Goal: Task Accomplishment & Management: Use online tool/utility

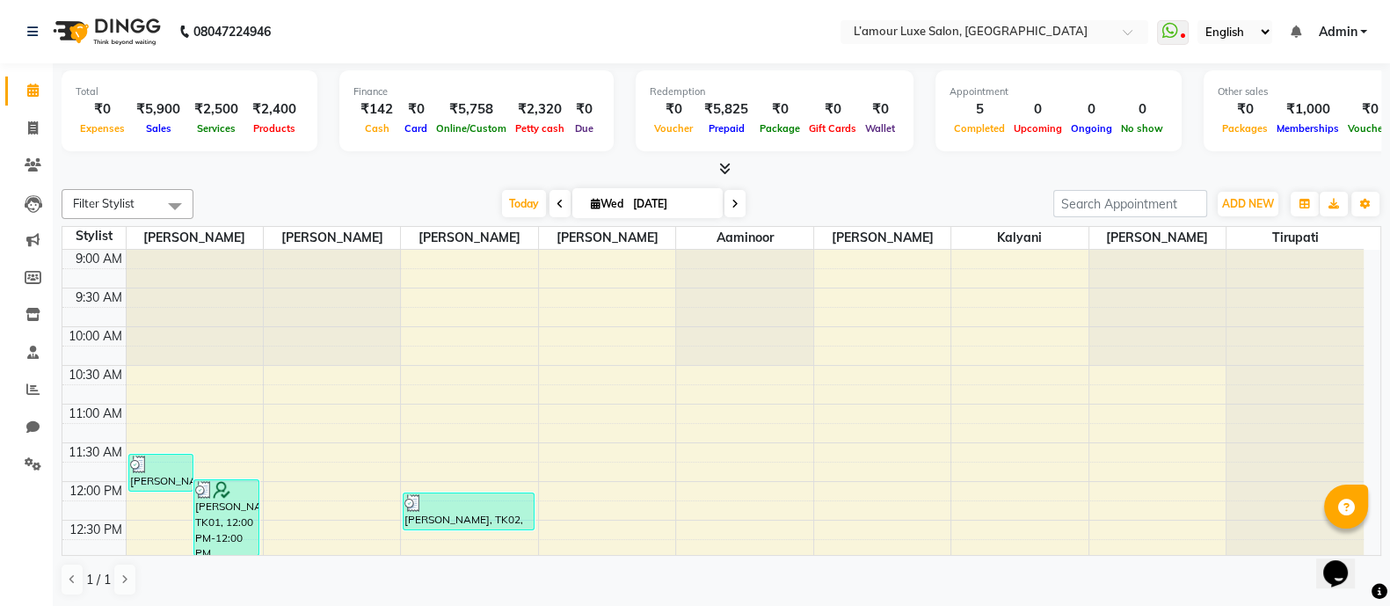
scroll to position [658, 0]
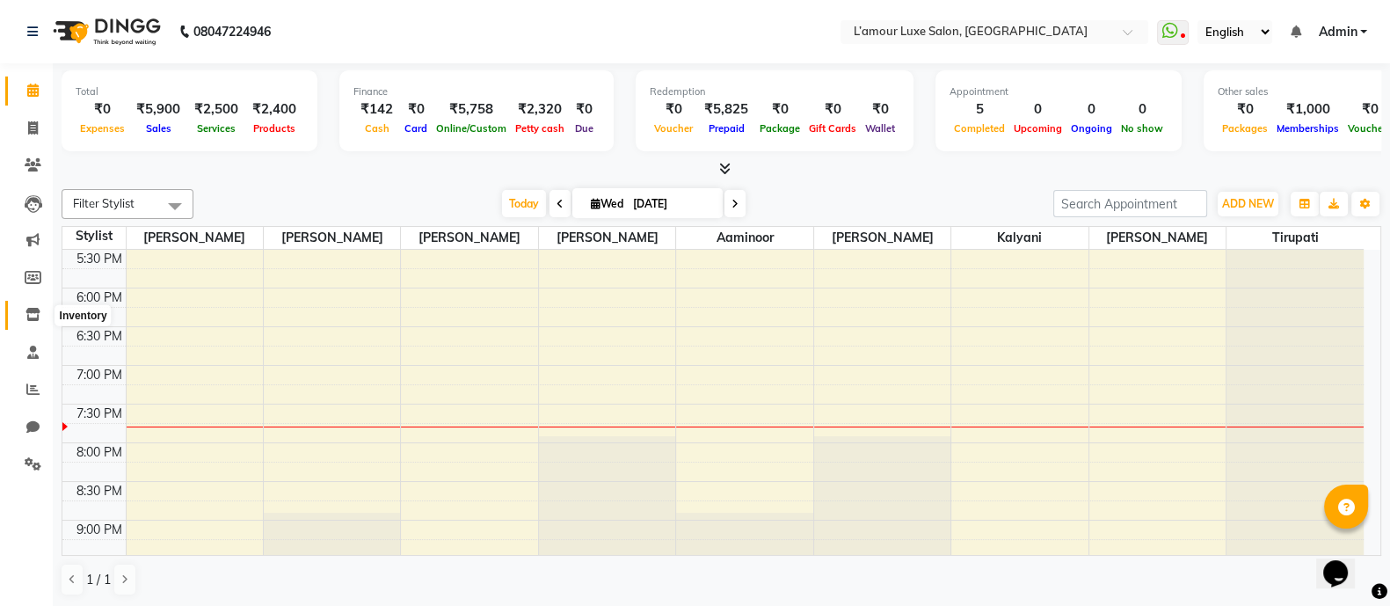
click at [30, 314] on icon at bounding box center [33, 314] width 15 height 13
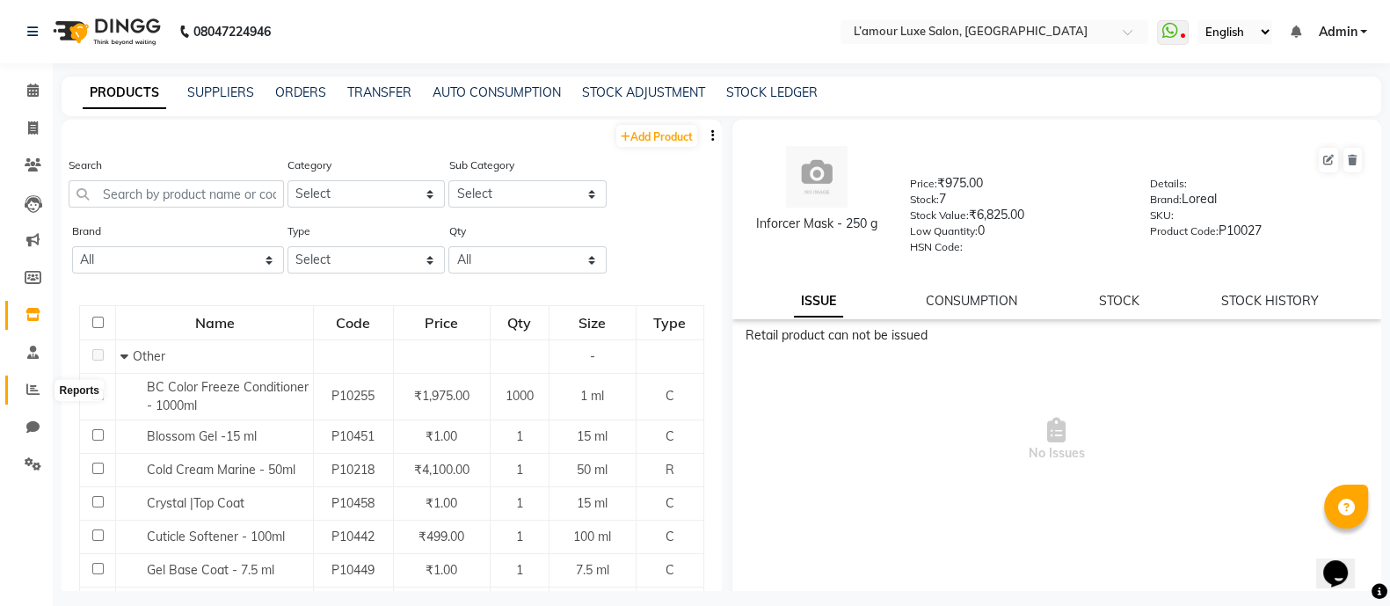
click at [36, 383] on icon at bounding box center [32, 389] width 13 height 13
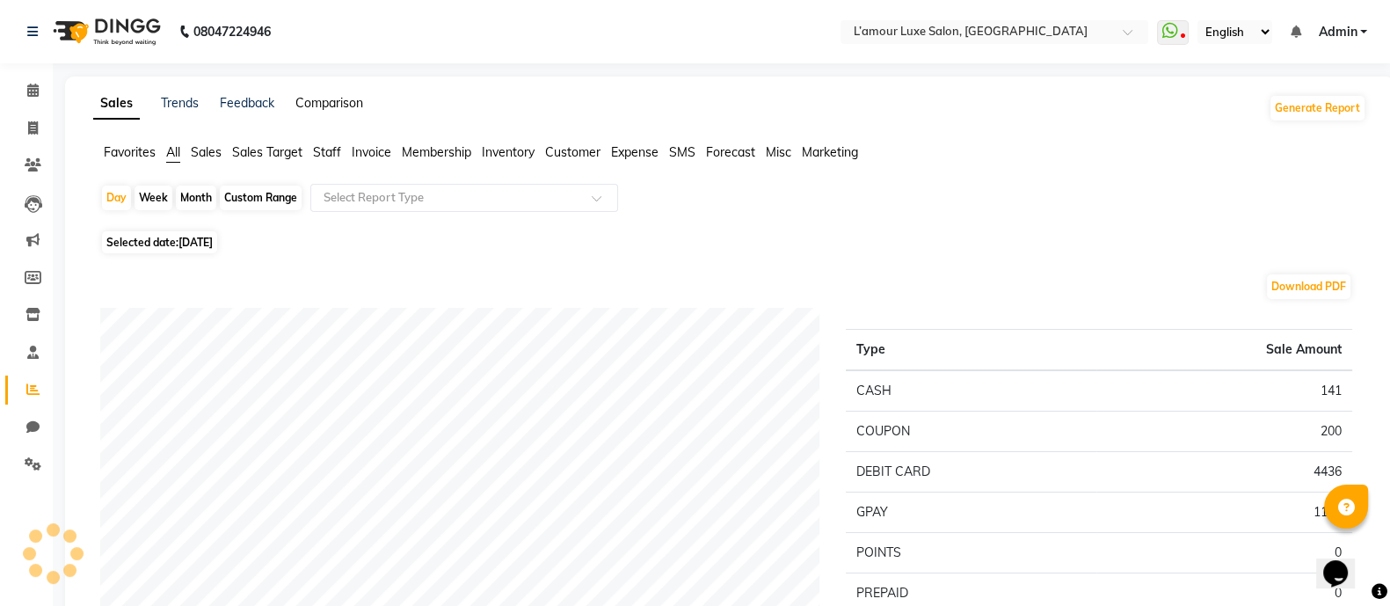
click at [324, 106] on link "Comparison" at bounding box center [329, 103] width 68 height 16
select select "single_date"
select select "single_date_dash"
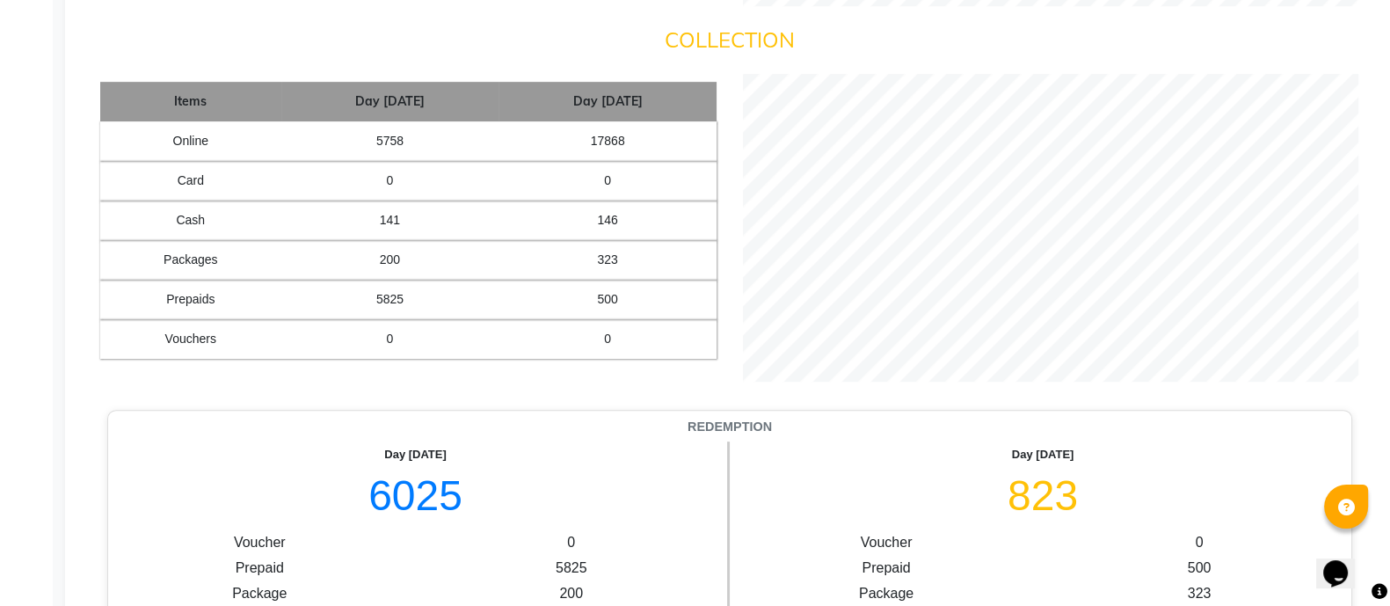
scroll to position [1008, 0]
click at [586, 142] on td "17868" at bounding box center [608, 142] width 218 height 40
click at [601, 261] on td "323" at bounding box center [608, 261] width 218 height 40
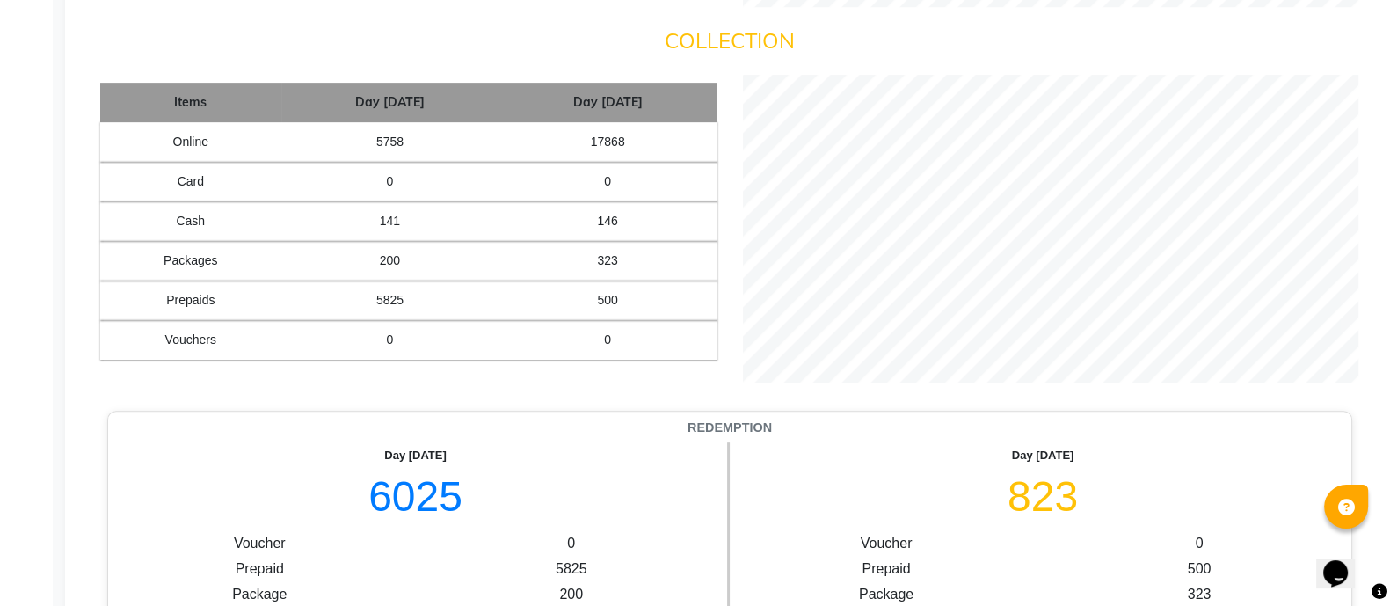
click at [601, 219] on td "146" at bounding box center [608, 221] width 218 height 40
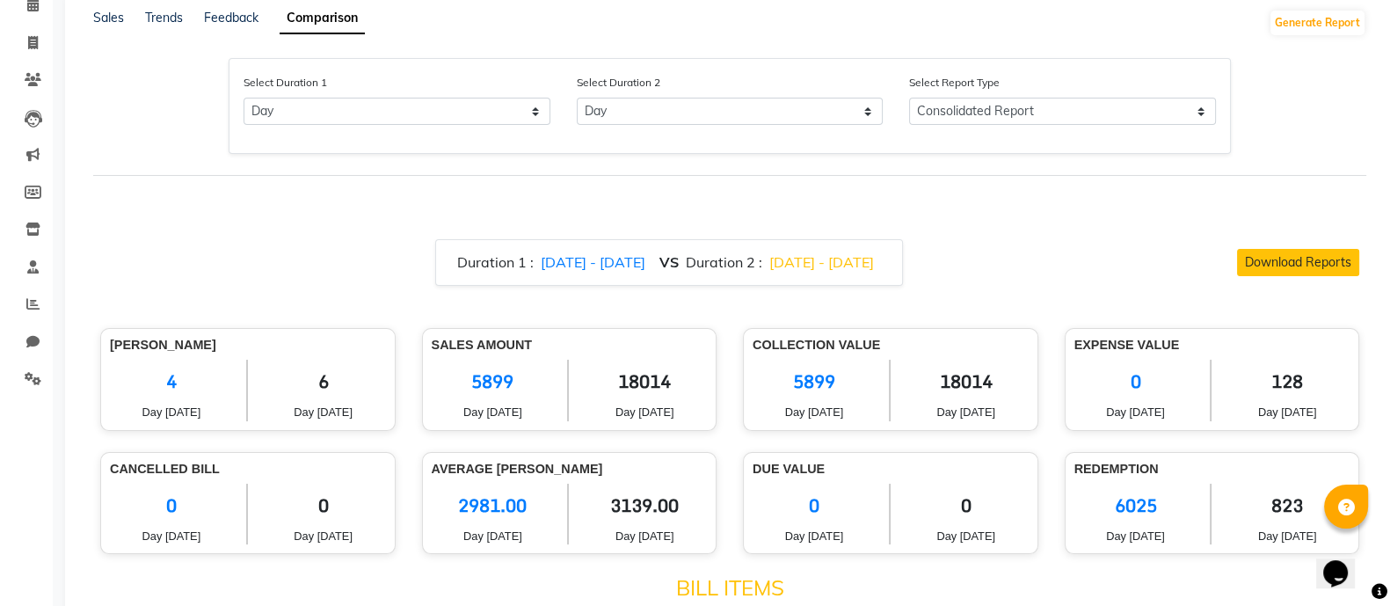
scroll to position [47, 0]
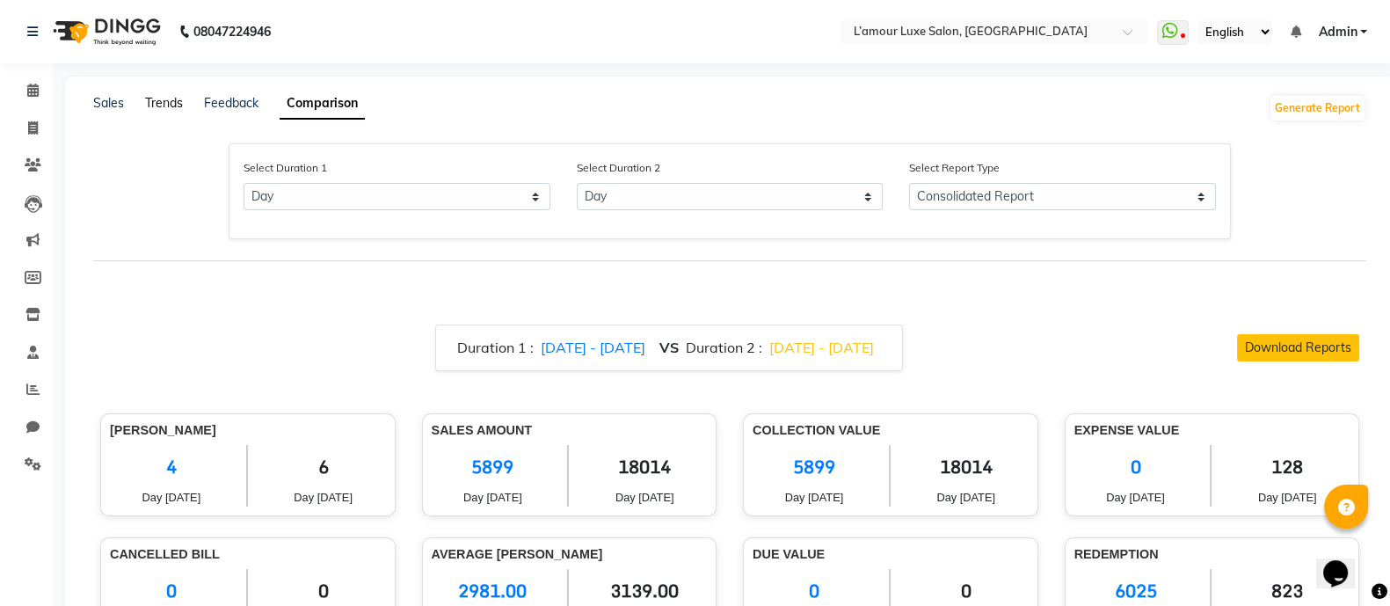
click at [167, 103] on link "Trends" at bounding box center [164, 103] width 38 height 16
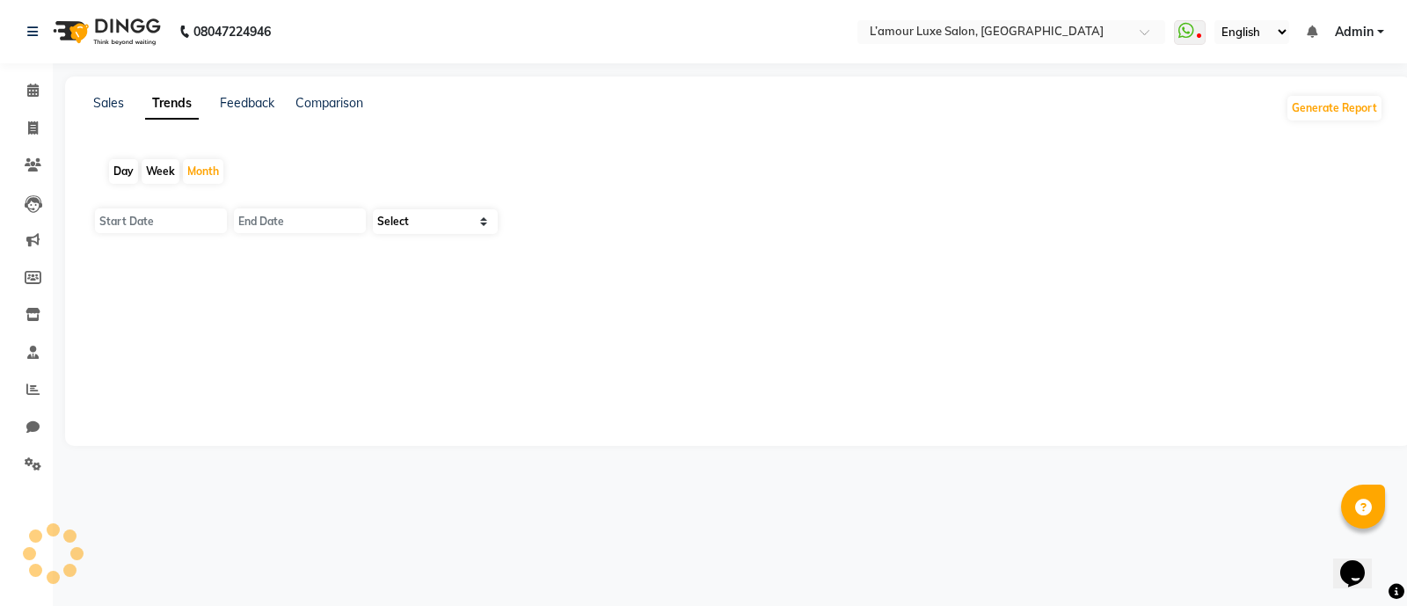
type input "01-09-2025"
type input "30-09-2025"
select select "by_client"
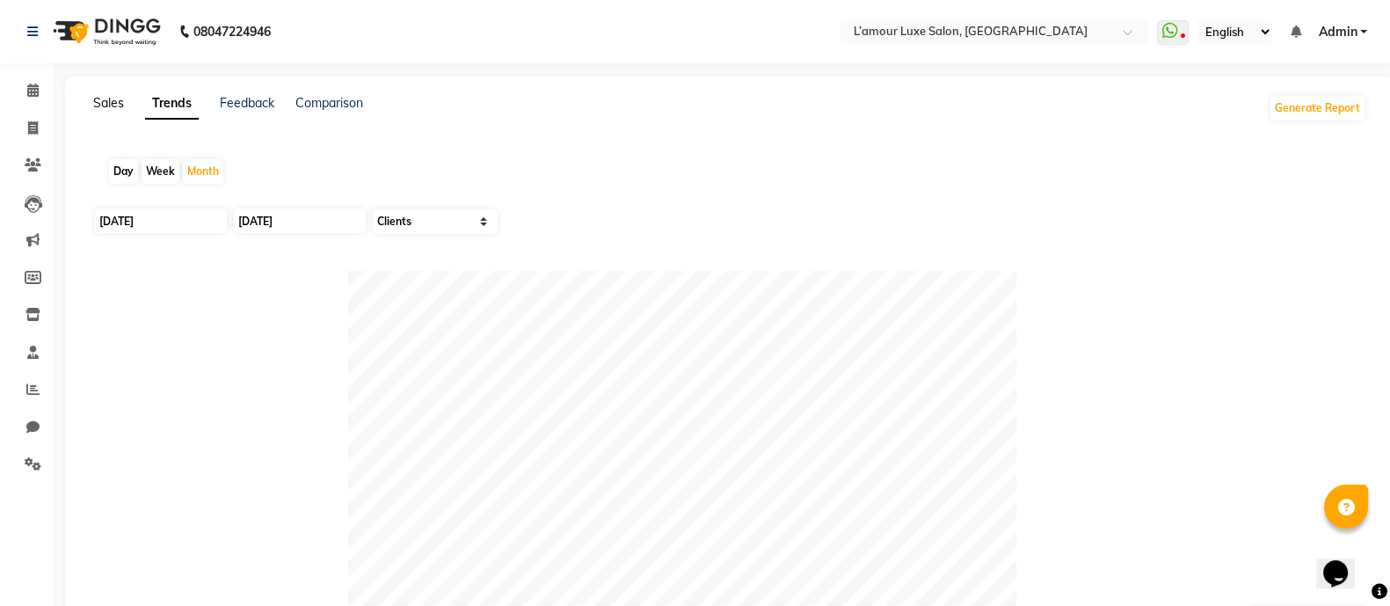
click at [122, 105] on link "Sales" at bounding box center [108, 103] width 31 height 16
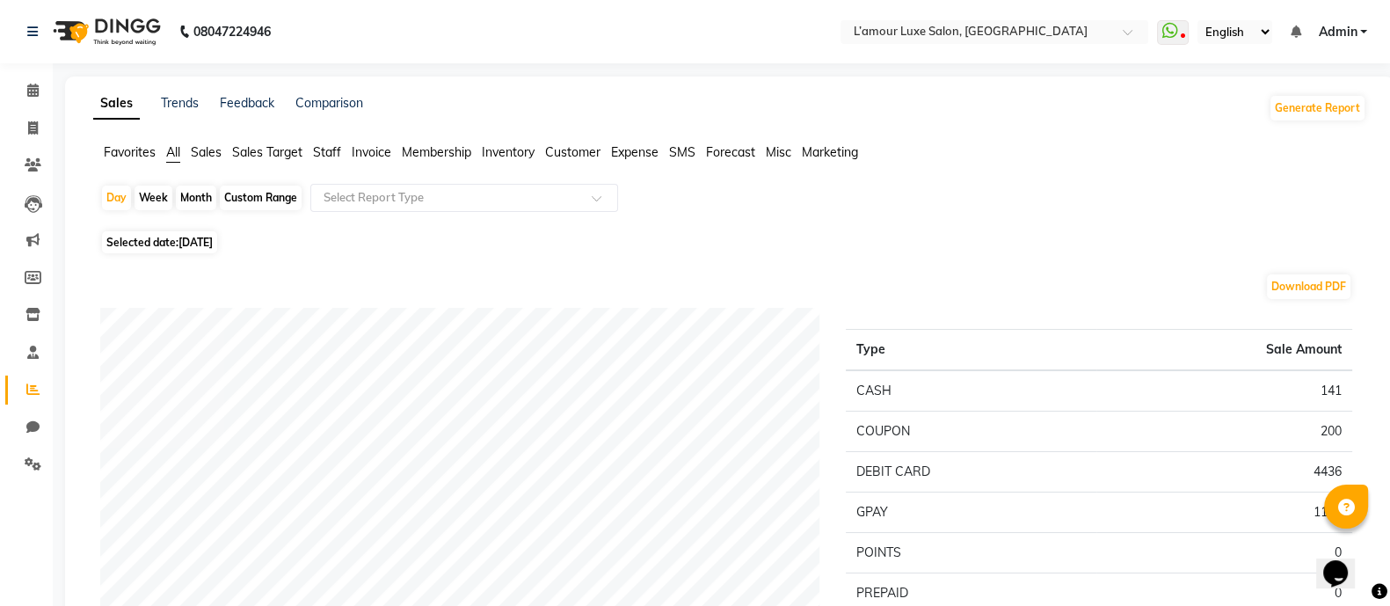
click at [338, 152] on span "Staff" at bounding box center [327, 152] width 28 height 16
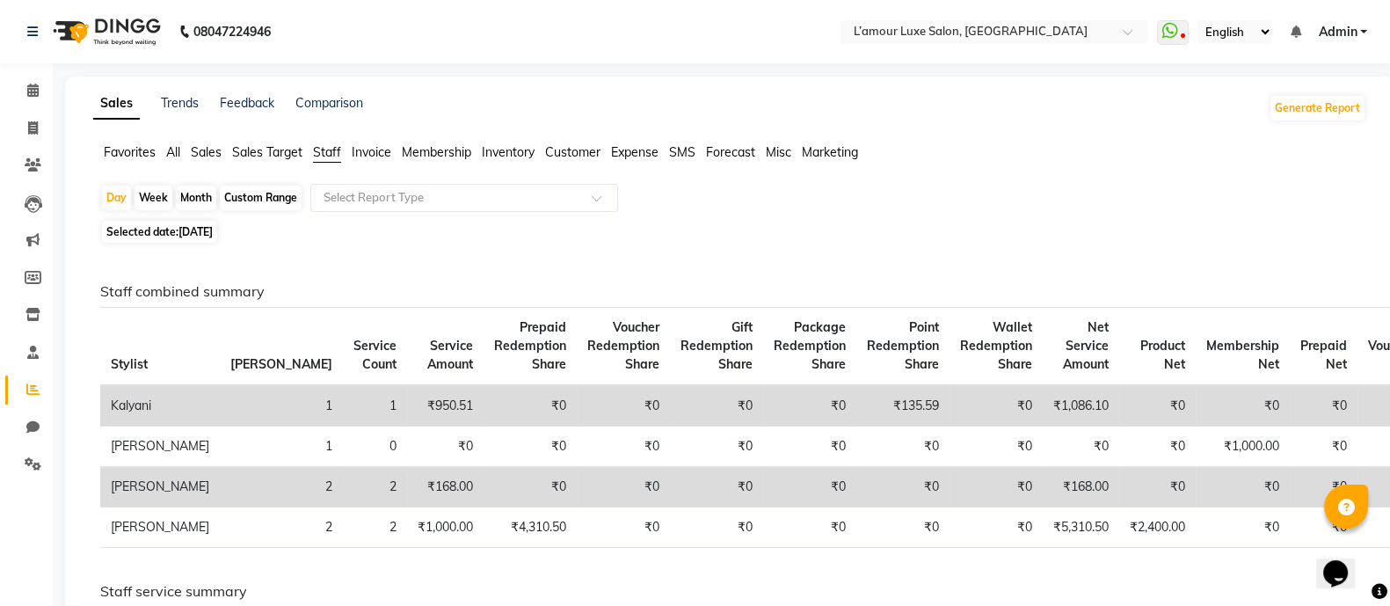
click at [196, 194] on div "Month" at bounding box center [196, 198] width 40 height 25
select select "9"
select select "2025"
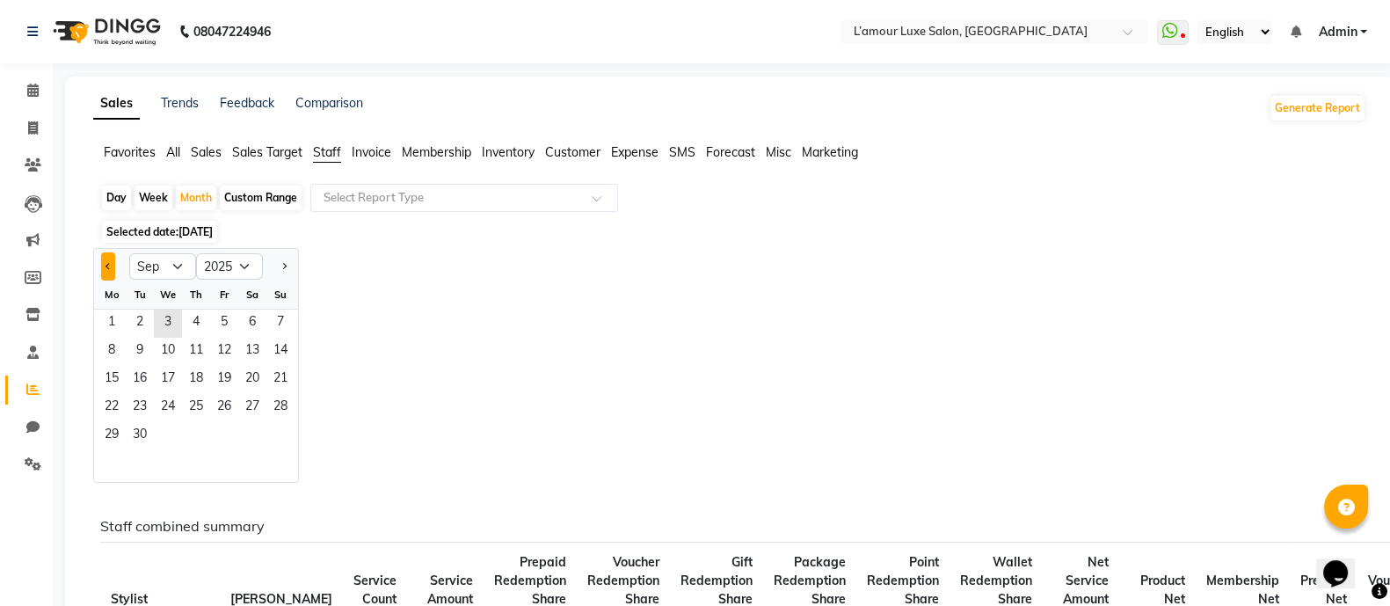
click at [106, 264] on span "Previous month" at bounding box center [109, 266] width 6 height 6
select select "8"
click at [186, 339] on span "7" at bounding box center [196, 352] width 28 height 28
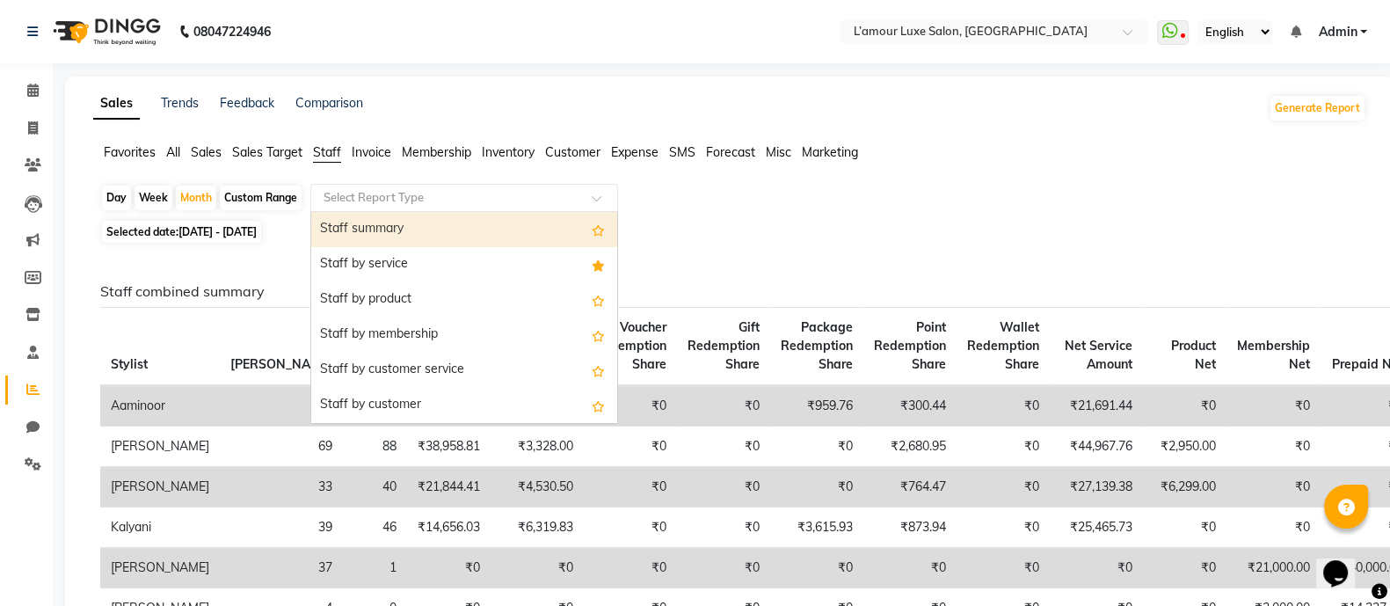
click at [593, 198] on span at bounding box center [603, 203] width 22 height 18
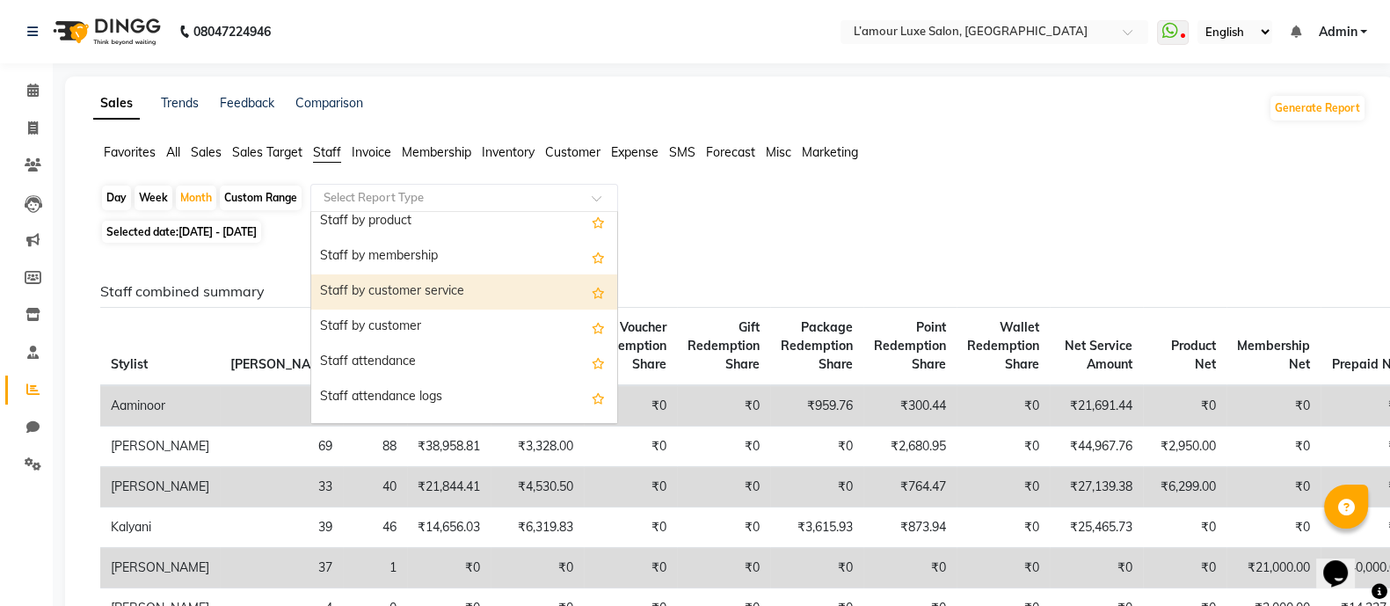
scroll to position [80, 0]
click at [458, 287] on div "Staff by customer service" at bounding box center [464, 290] width 306 height 35
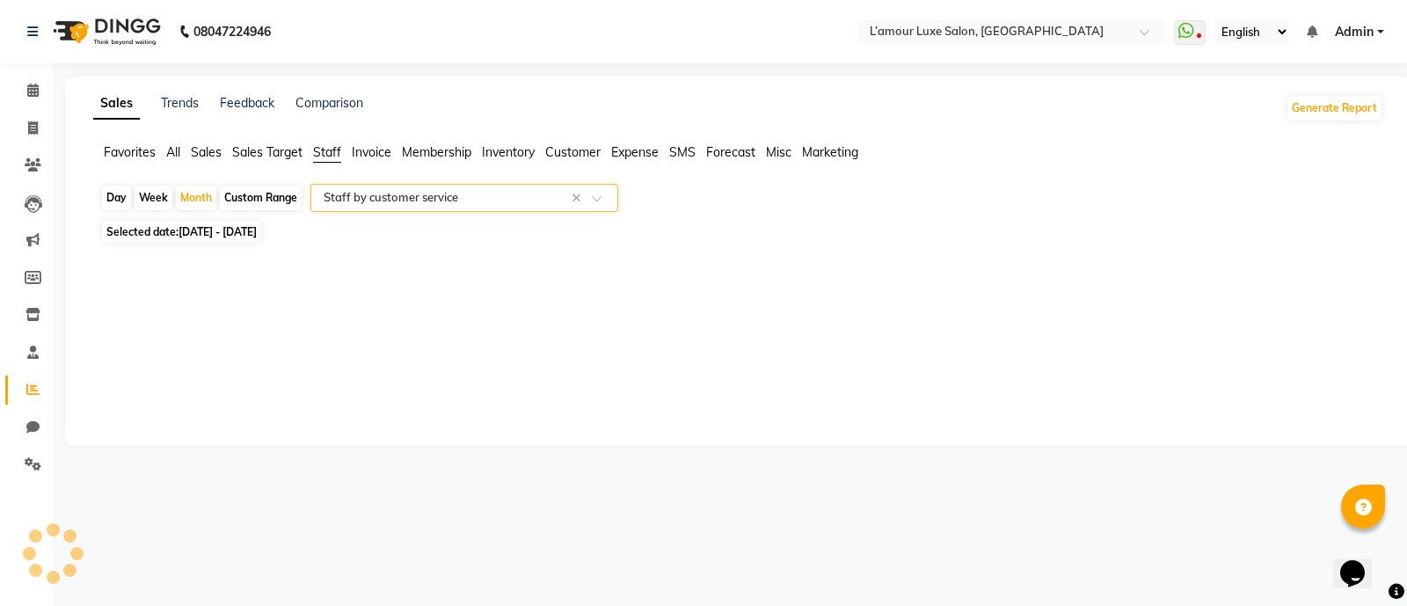
select select "full_report"
select select "csv"
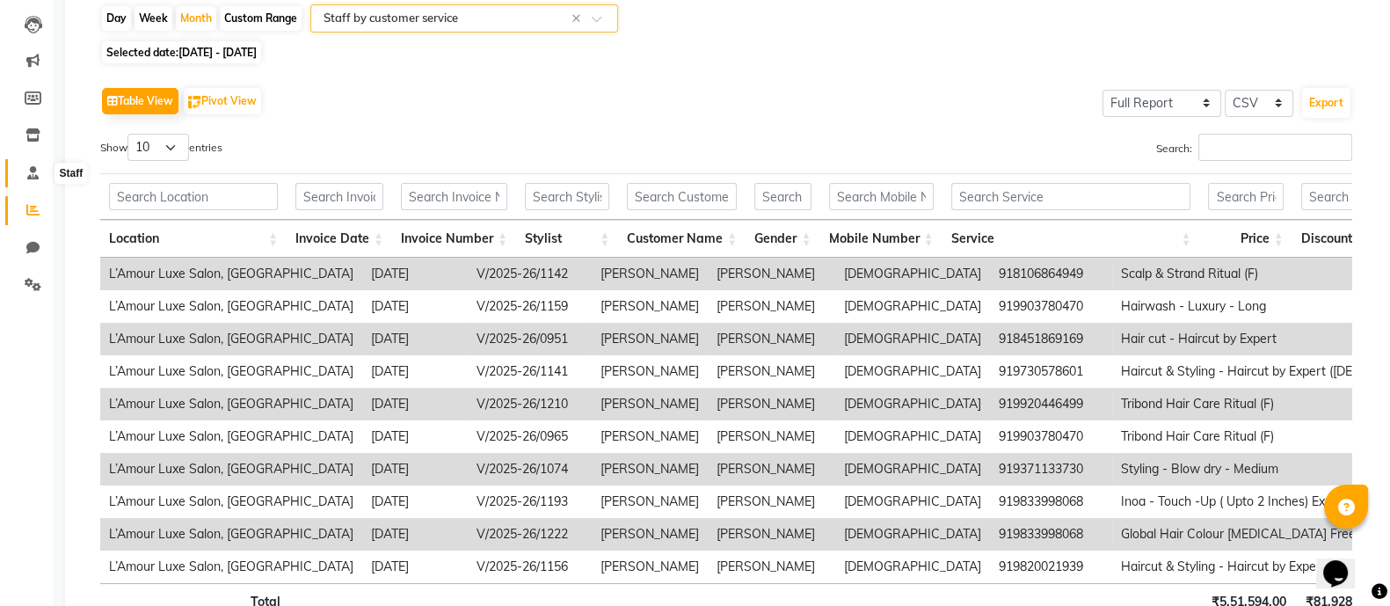
scroll to position [0, 0]
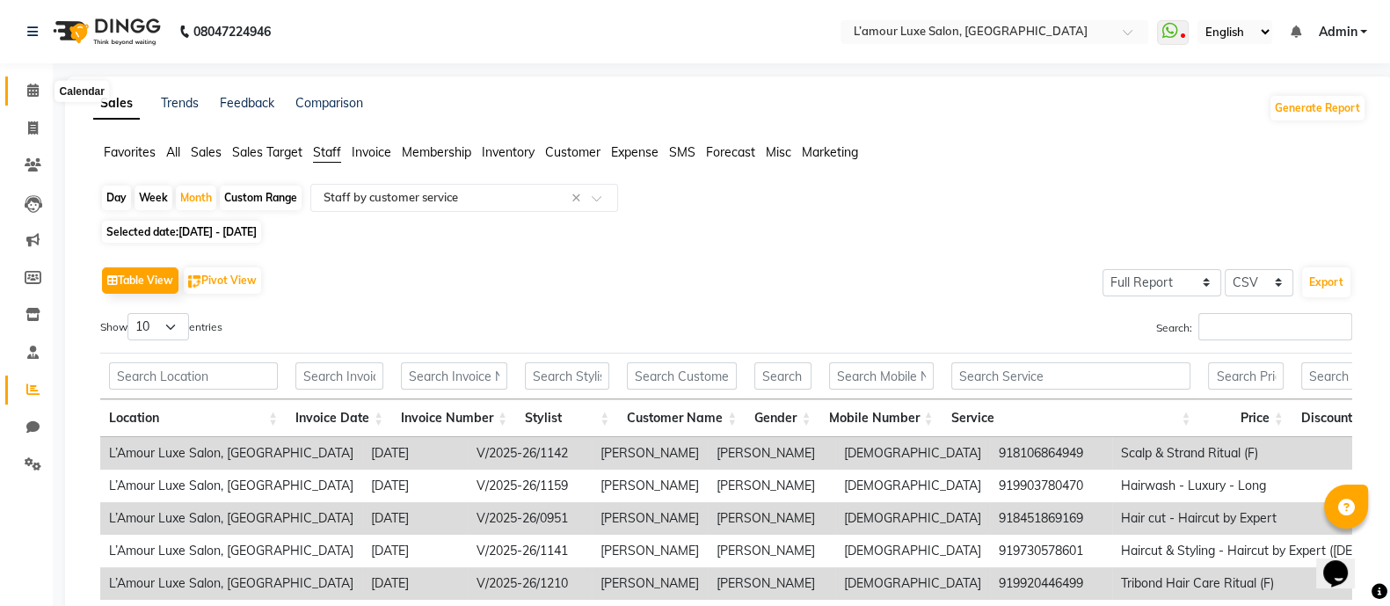
click at [36, 91] on icon at bounding box center [32, 90] width 11 height 13
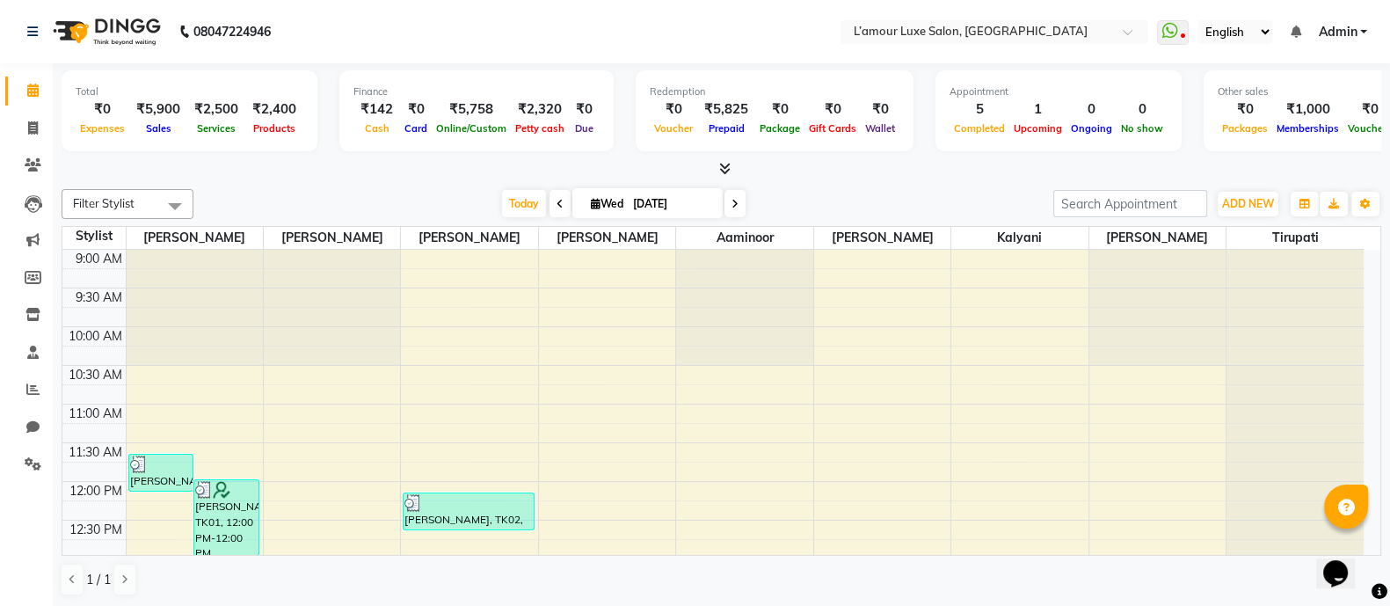
click at [724, 164] on icon at bounding box center [724, 168] width 11 height 13
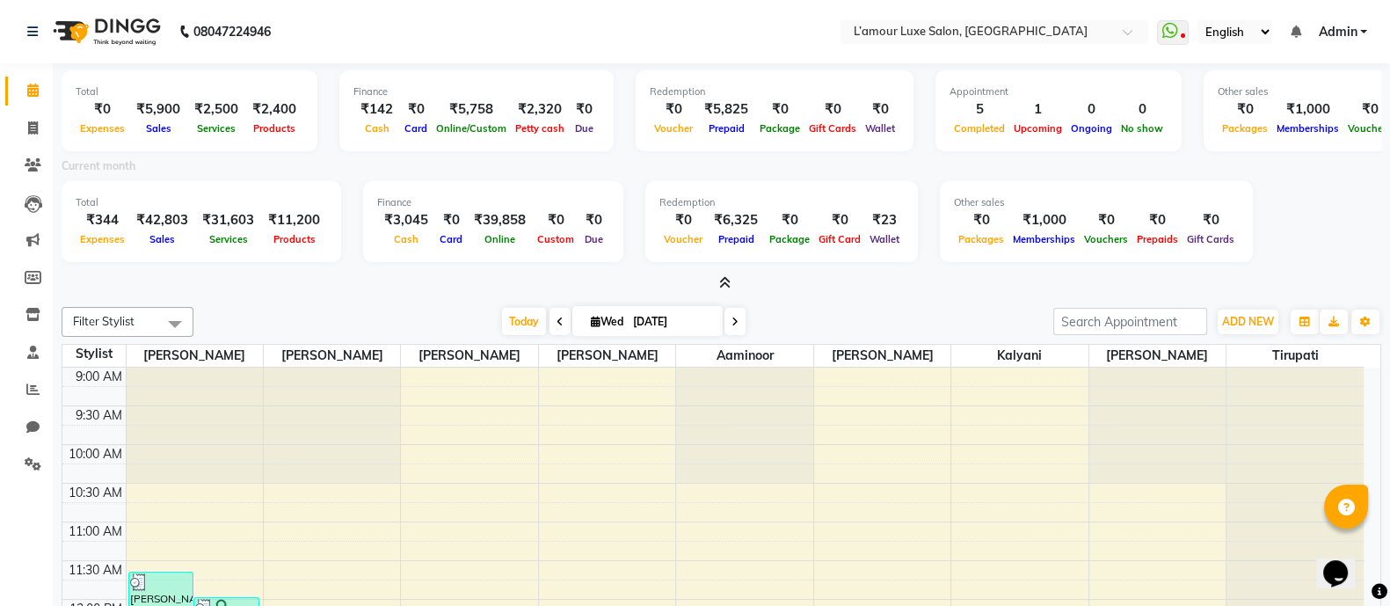
click at [725, 284] on icon at bounding box center [724, 282] width 11 height 13
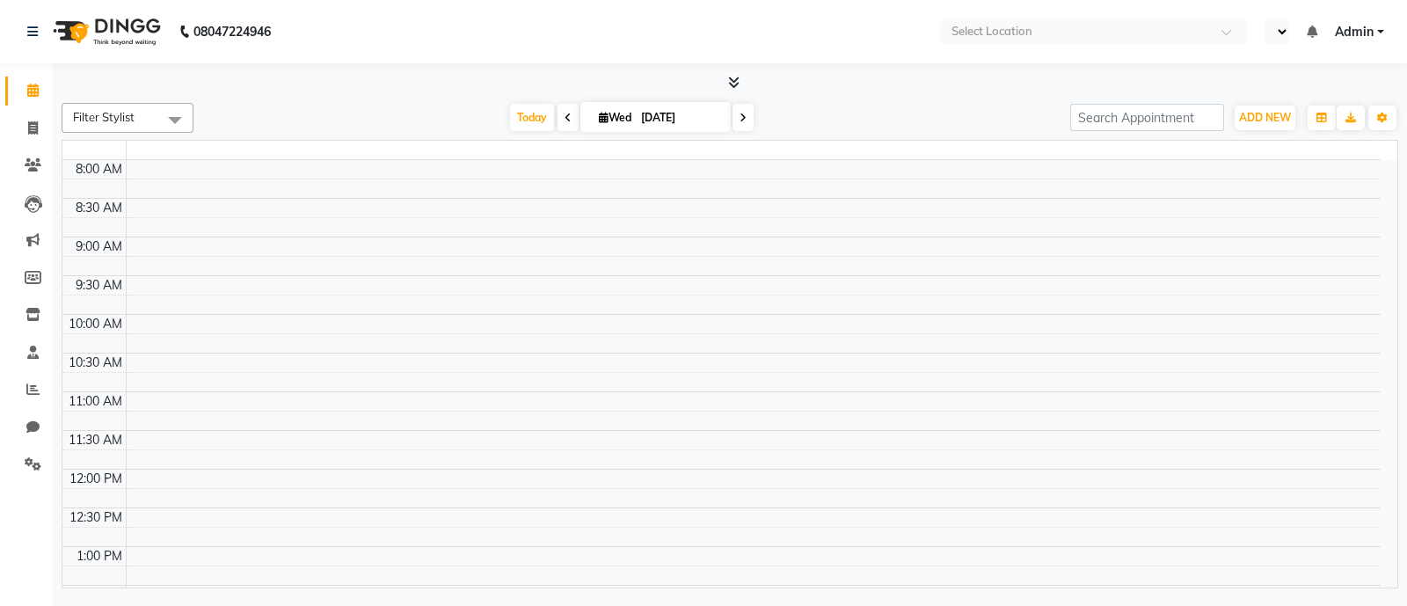
select select "en"
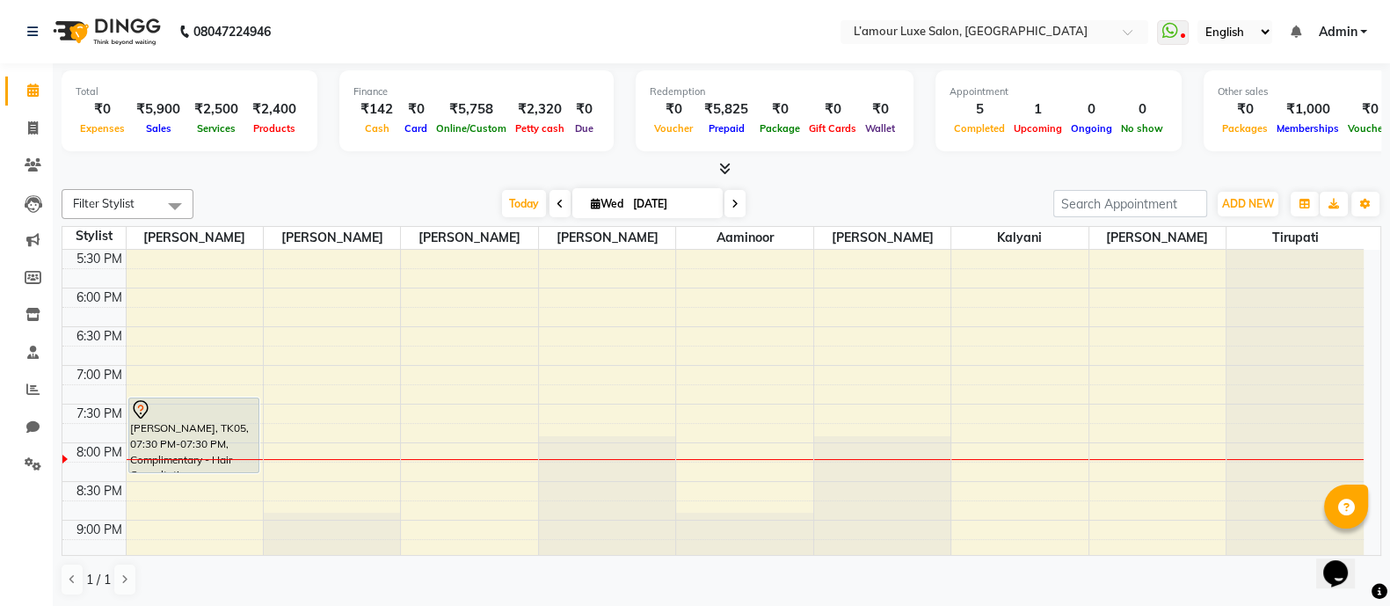
click at [725, 164] on icon at bounding box center [724, 168] width 11 height 13
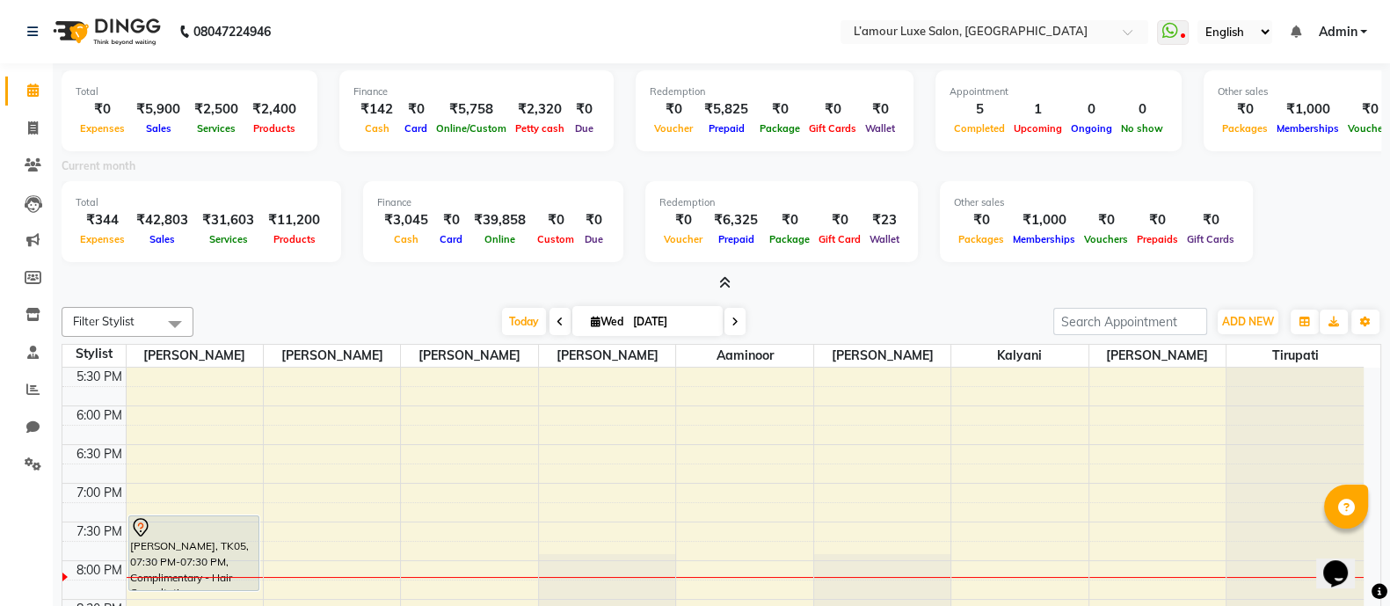
click at [723, 283] on icon at bounding box center [724, 282] width 11 height 13
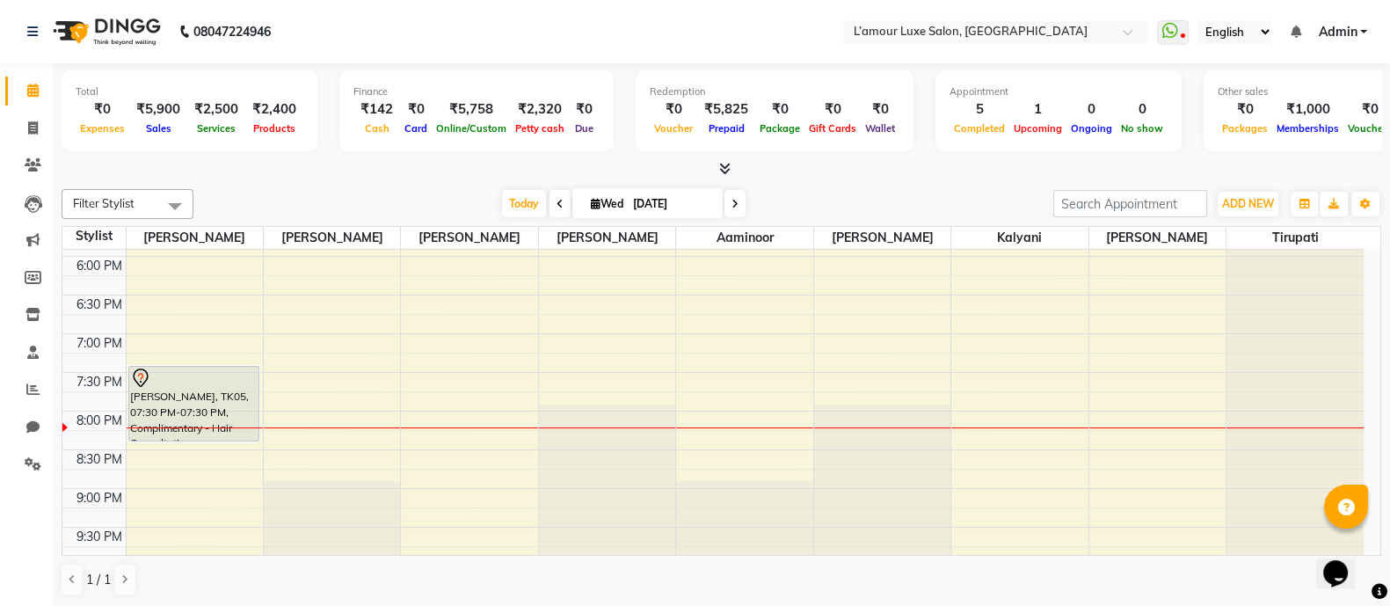
scroll to position [690, 0]
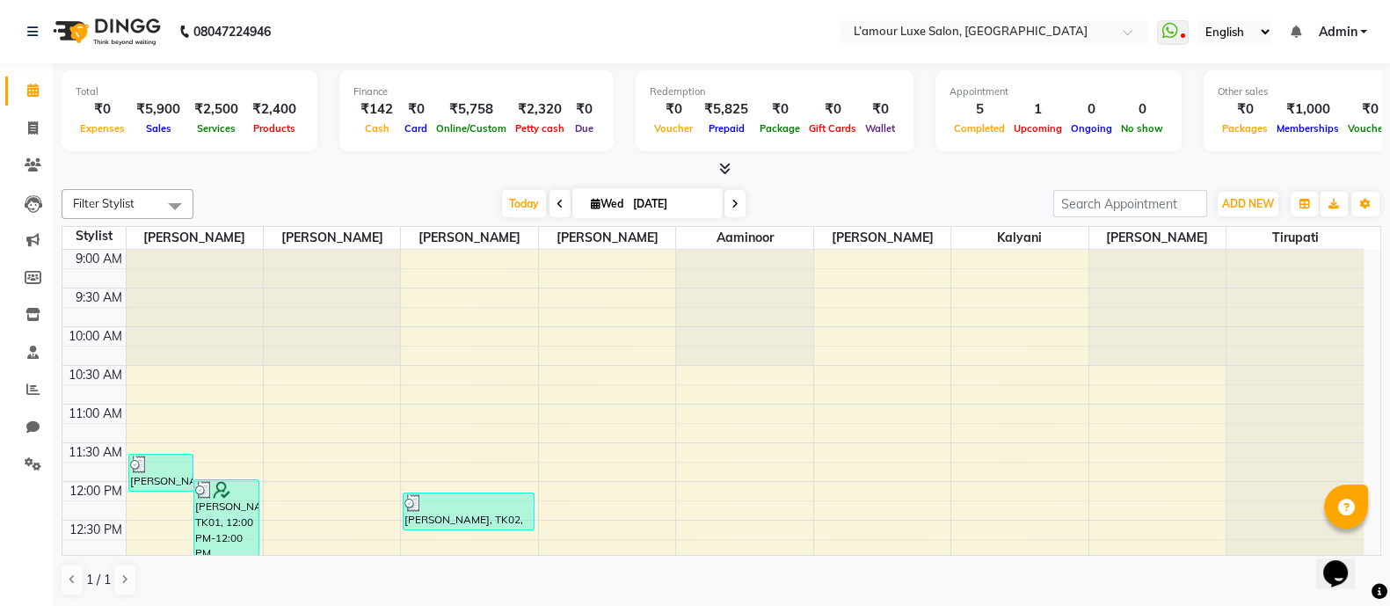
click at [723, 168] on icon at bounding box center [724, 168] width 11 height 13
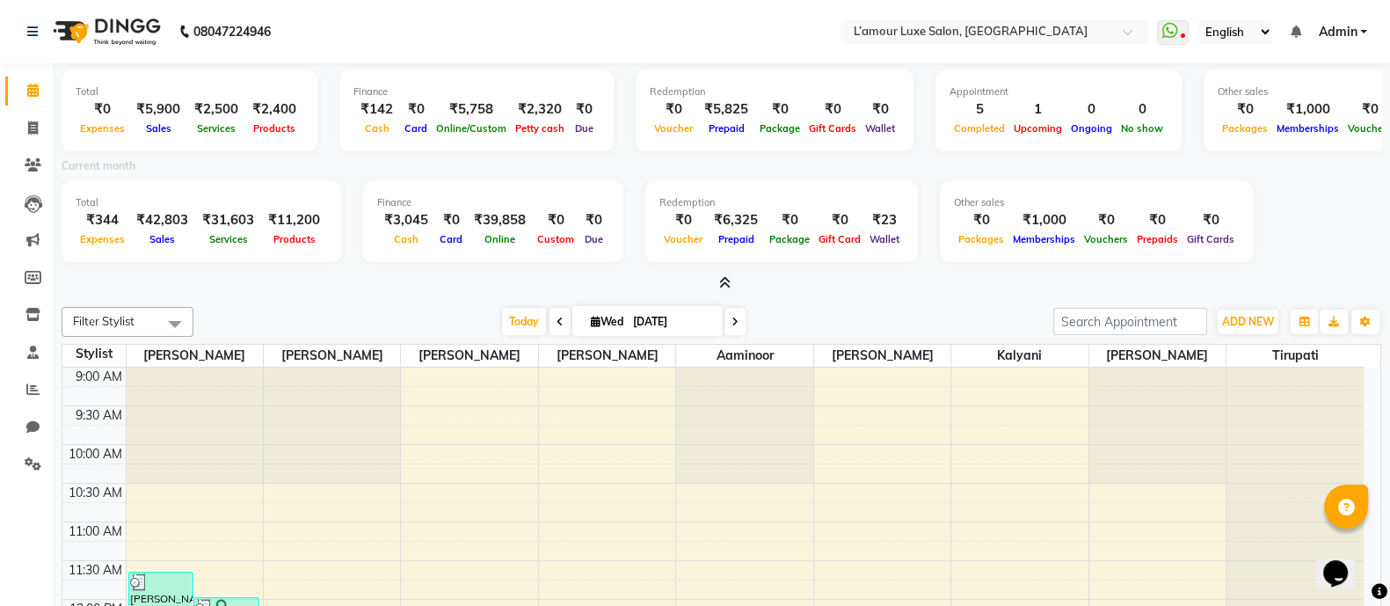
click at [721, 279] on icon at bounding box center [724, 282] width 11 height 13
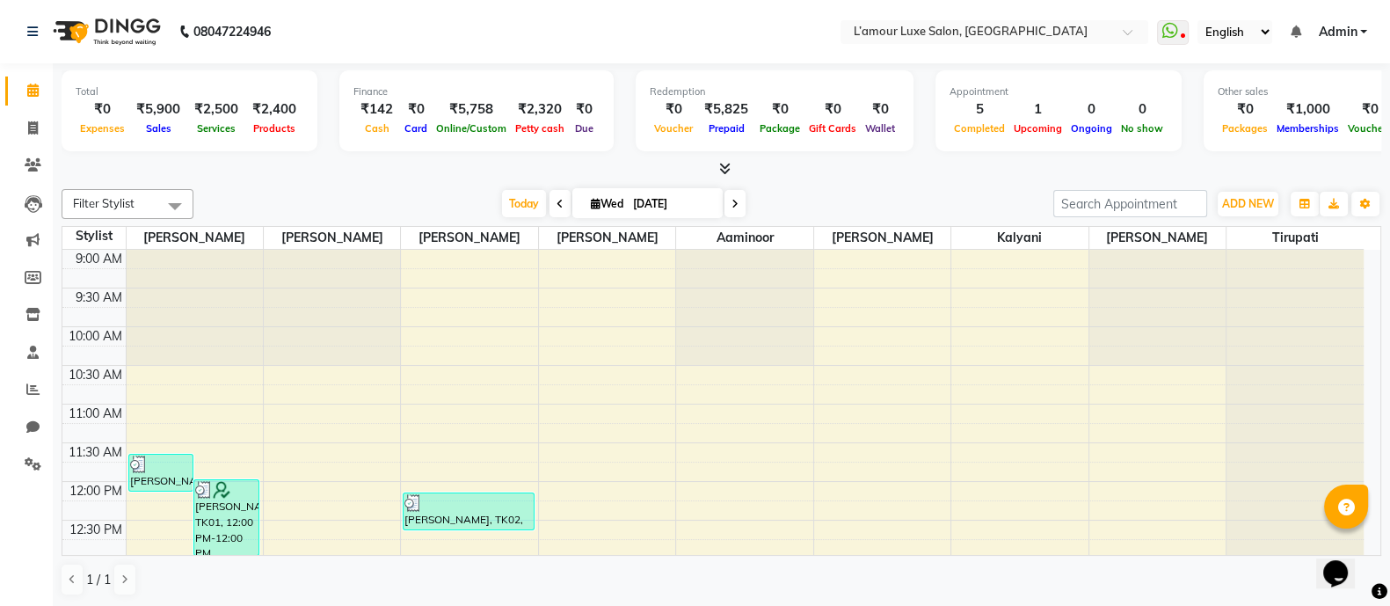
click at [724, 172] on icon at bounding box center [724, 168] width 11 height 13
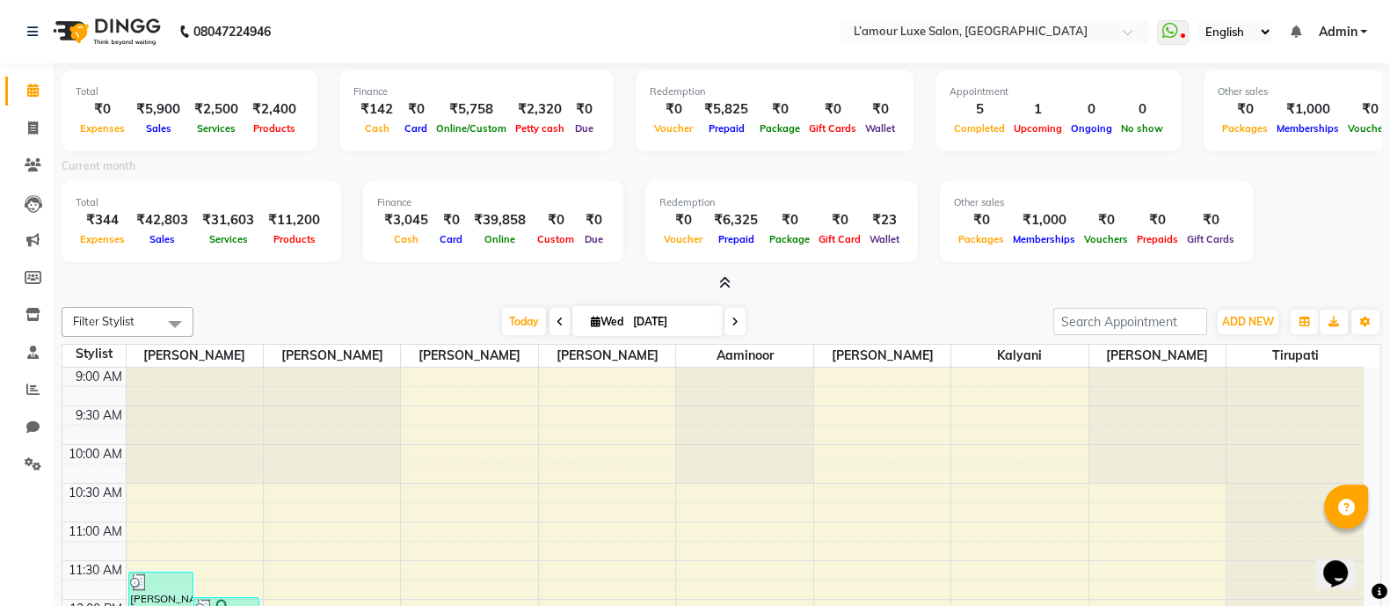
click at [725, 281] on icon at bounding box center [724, 282] width 11 height 13
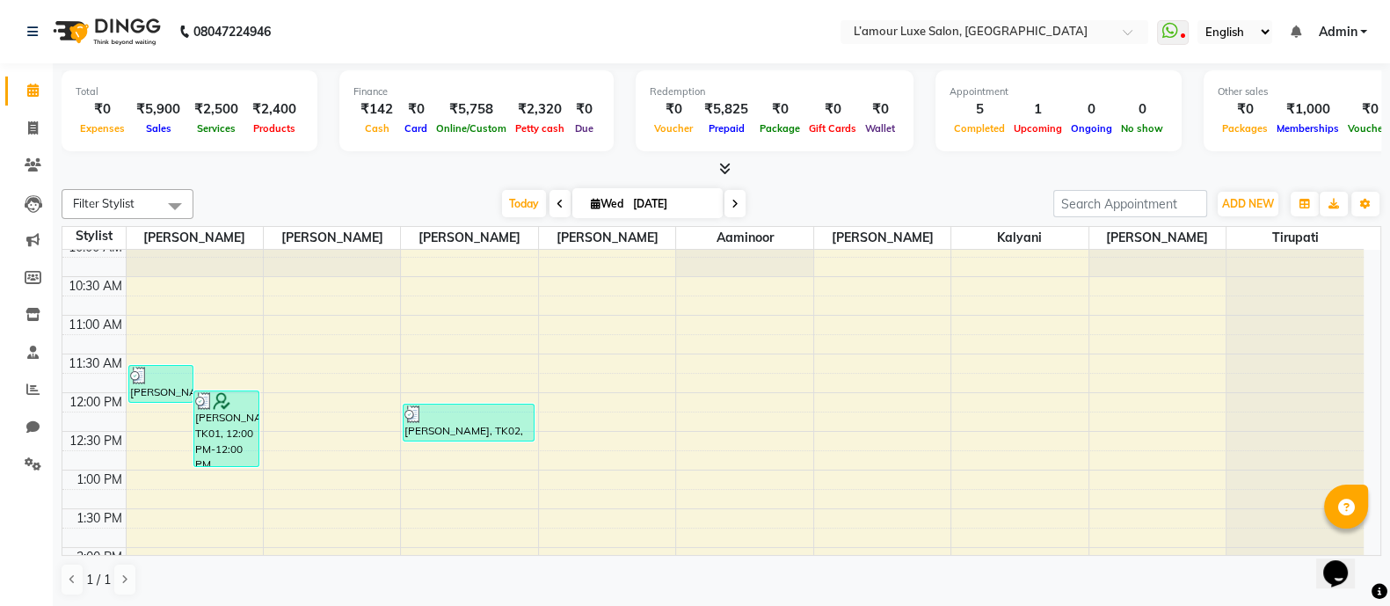
scroll to position [84, 0]
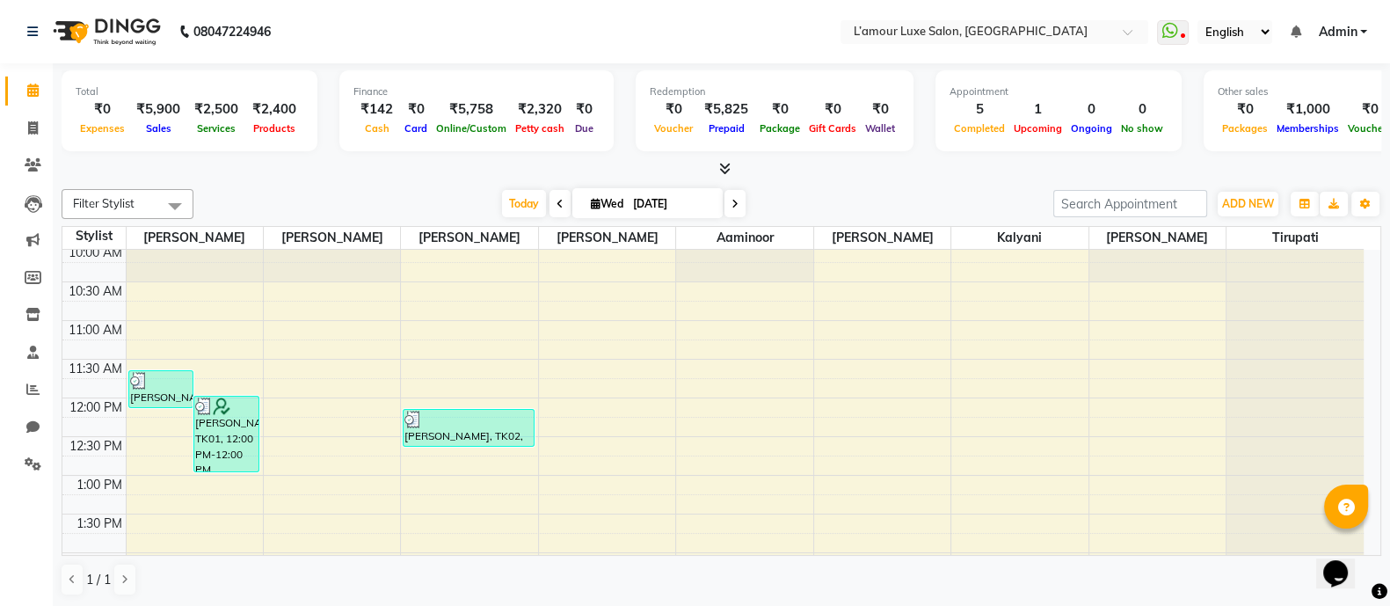
click at [728, 164] on icon at bounding box center [724, 168] width 11 height 13
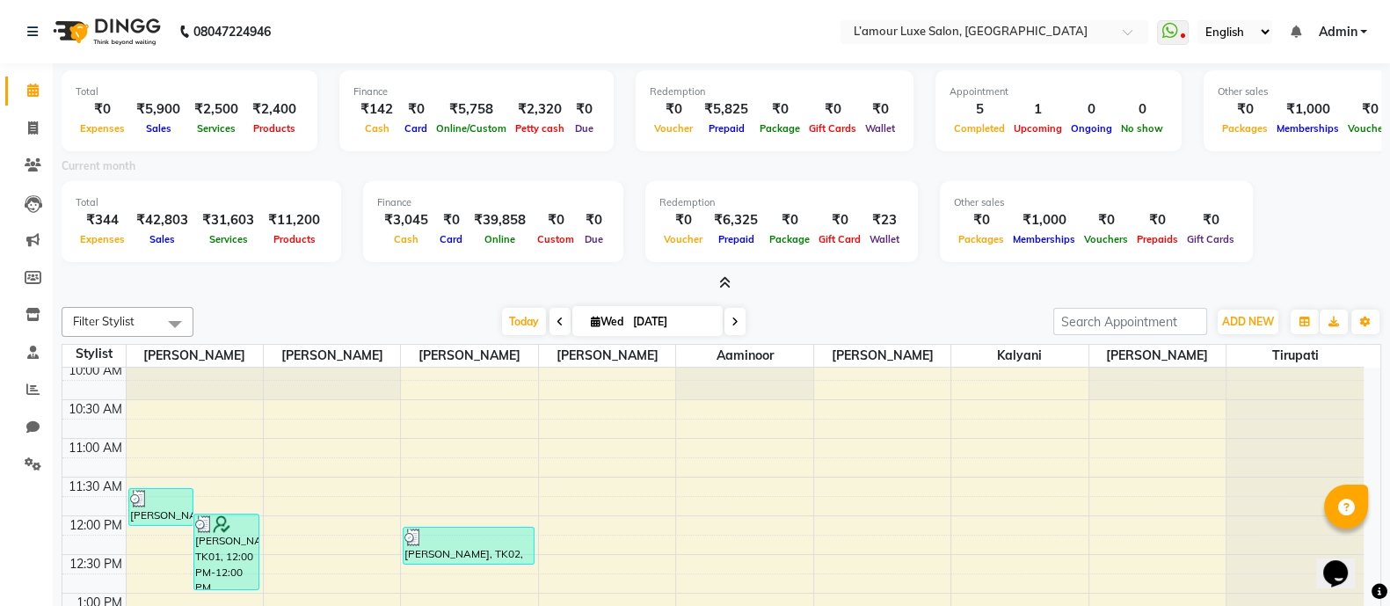
click at [719, 283] on icon at bounding box center [724, 282] width 11 height 13
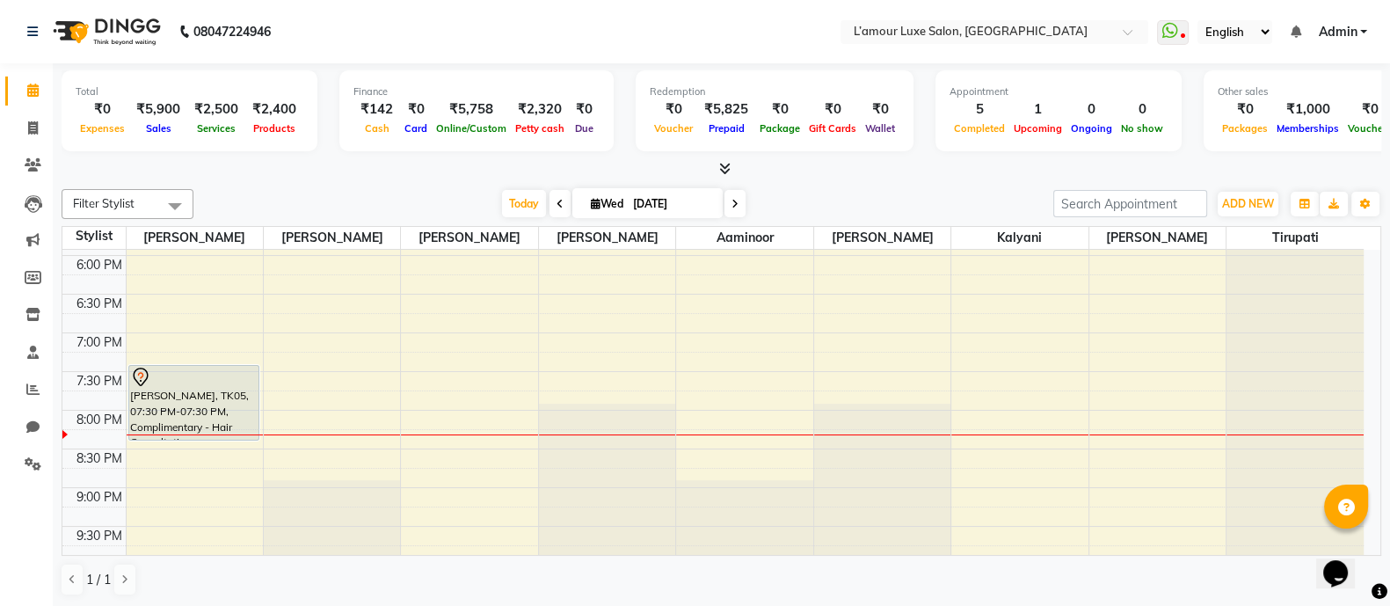
scroll to position [688, 0]
